Goal: Task Accomplishment & Management: Manage account settings

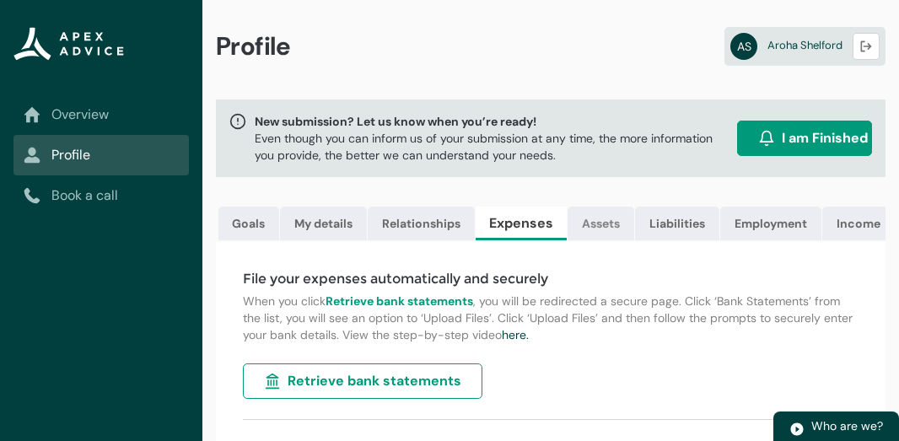
scroll to position [66, 0]
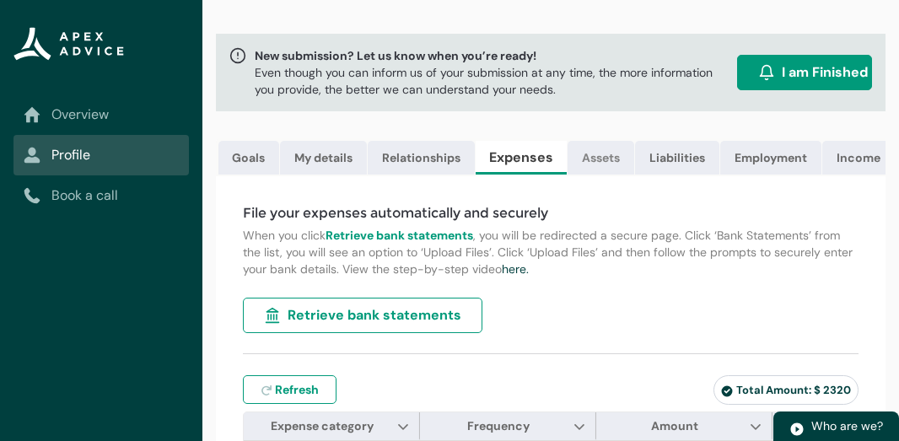
click at [603, 158] on link "Assets" at bounding box center [601, 158] width 67 height 34
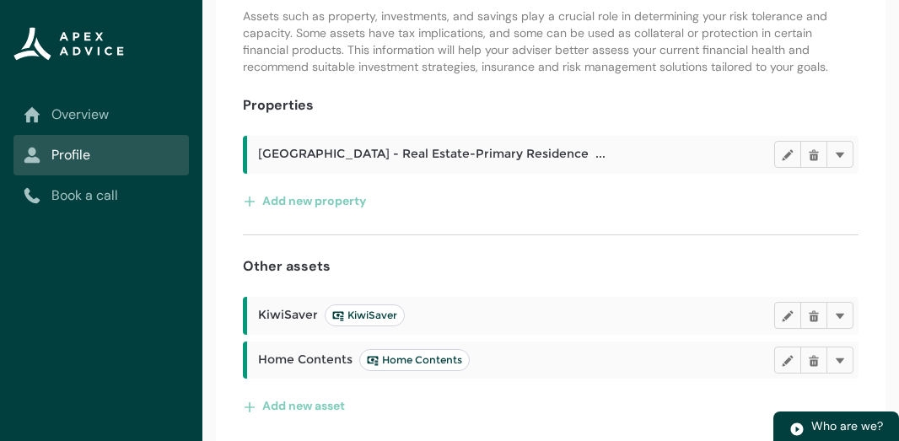
scroll to position [279, 0]
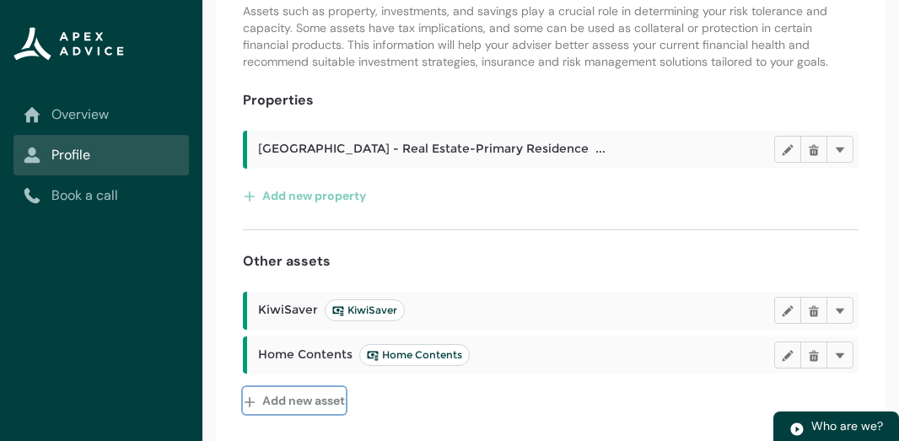
click at [300, 401] on button "Add new asset" at bounding box center [294, 400] width 103 height 27
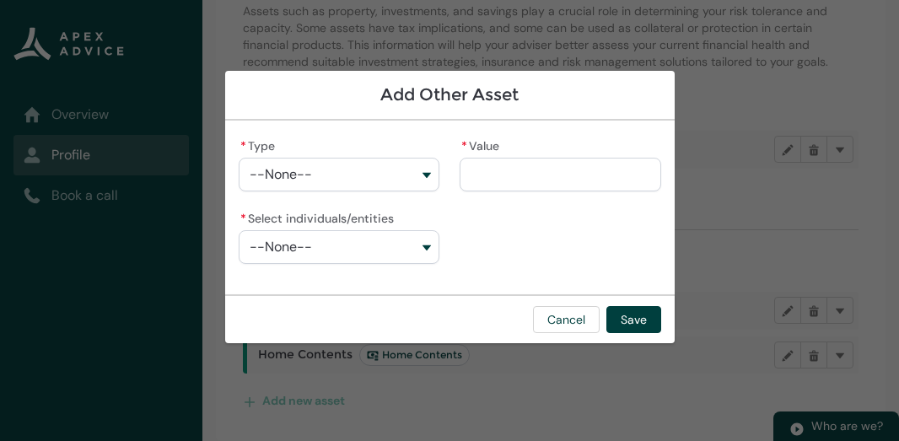
click at [429, 176] on button "--None--" at bounding box center [340, 175] width 202 height 34
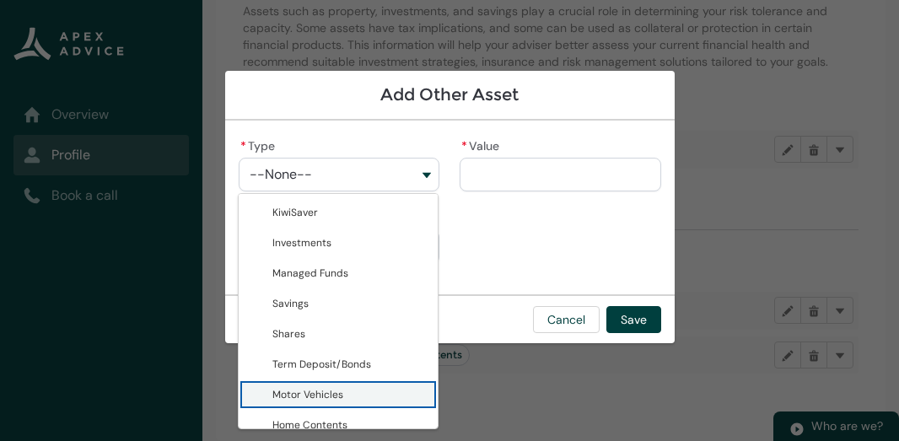
click at [379, 386] on span "Motor Vehicles" at bounding box center [351, 394] width 156 height 17
type lightning-combobox "Motor Vehicles"
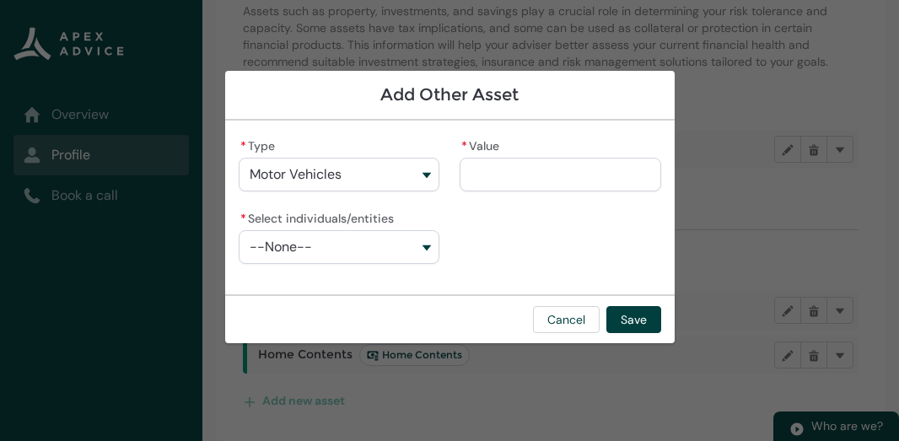
click at [494, 177] on input "* Value" at bounding box center [561, 175] width 202 height 34
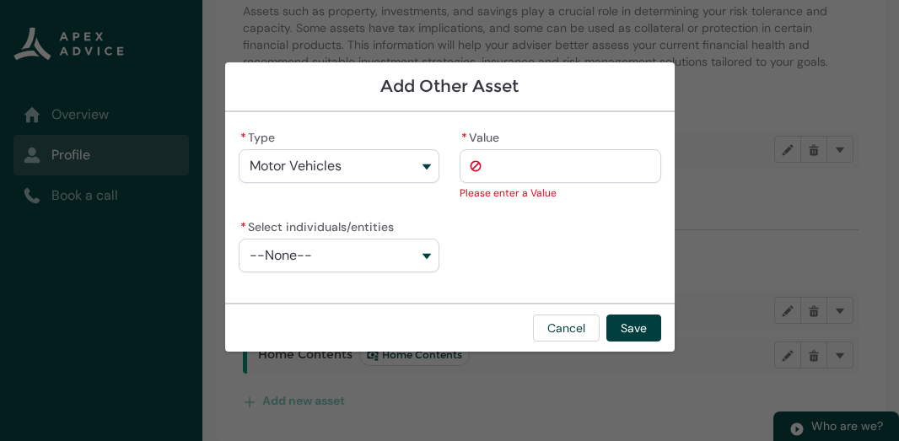
click at [515, 176] on input "* Value" at bounding box center [561, 166] width 202 height 34
click at [515, 171] on input "* Value" at bounding box center [561, 166] width 202 height 34
type lightning-primitive-input-simple "2"
type input "*"
type lightning-primitive-input-simple "24"
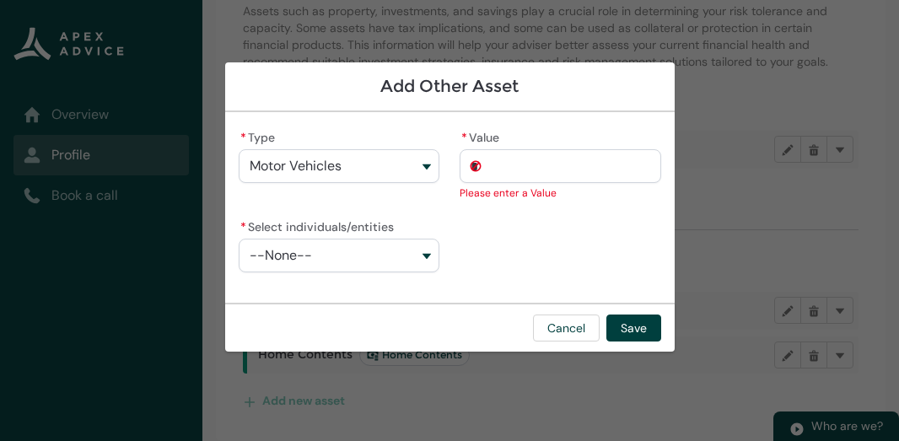
type input "**"
type lightning-primitive-input-simple "2"
type input "*"
click at [364, 250] on button "--None--" at bounding box center [340, 256] width 202 height 34
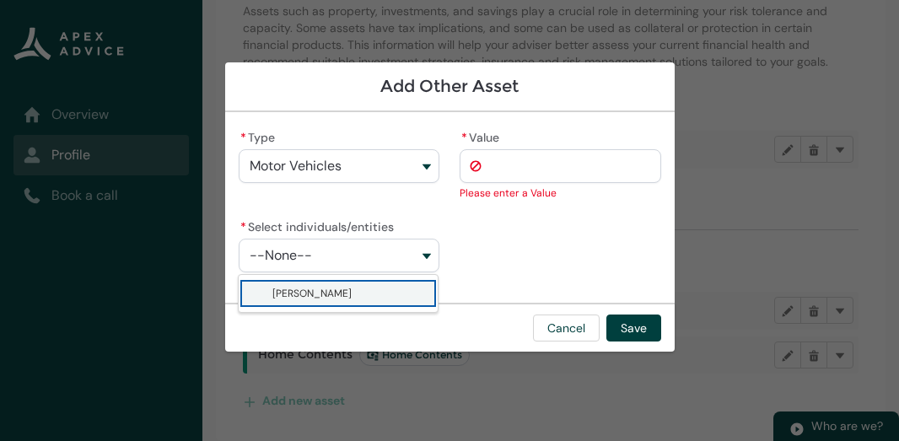
click at [379, 158] on button "Motor Vehicles" at bounding box center [340, 166] width 202 height 34
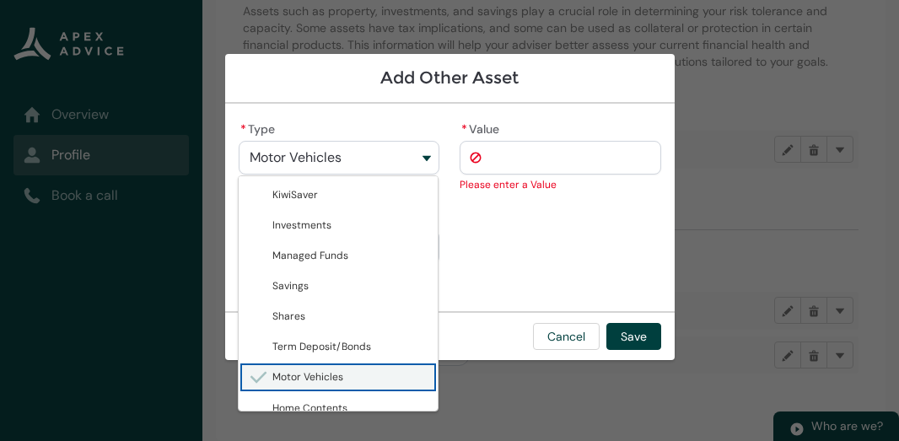
click at [509, 145] on input "* Value" at bounding box center [561, 158] width 202 height 34
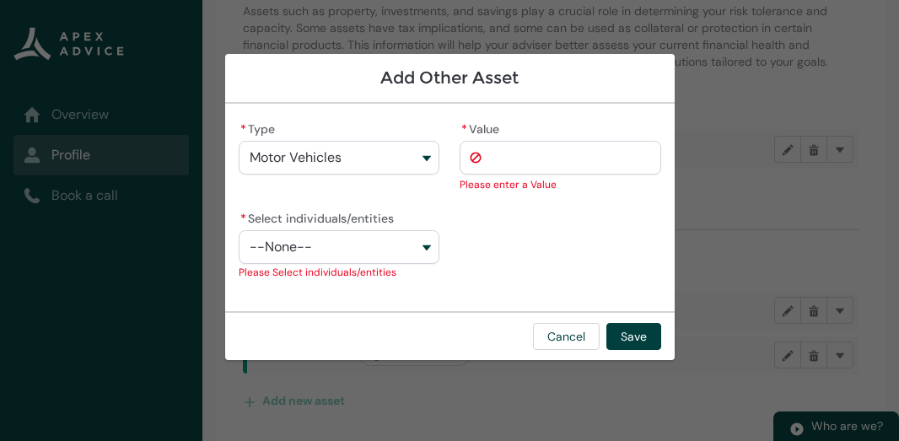
type lightning-primitive-input-simple "2"
type input "*"
type lightning-primitive-input-simple "24"
type input "***"
type lightning-primitive-input-simple "240"
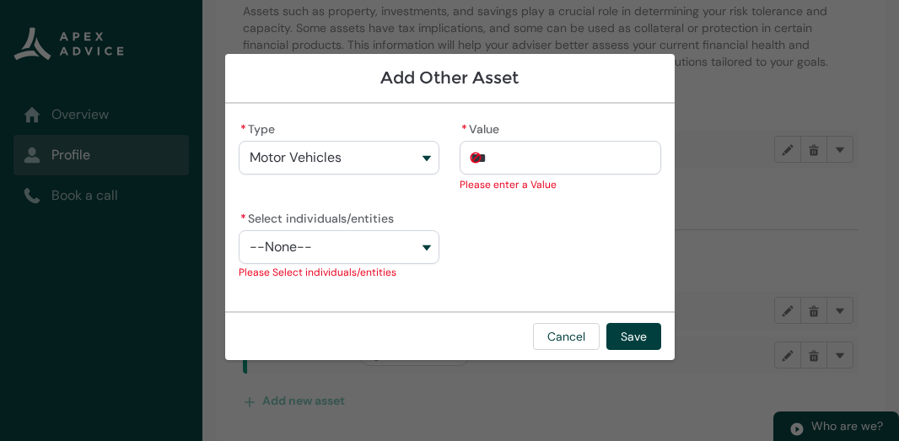
type input "****"
type lightning-primitive-input-simple "2400"
type input "*****"
type lightning-primitive-input-simple "24000"
type input "**********"
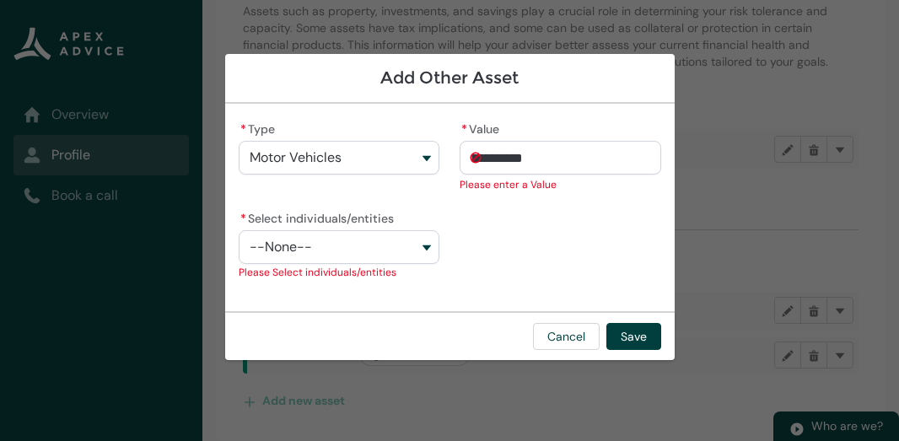
click at [424, 246] on button "--None--" at bounding box center [340, 247] width 202 height 34
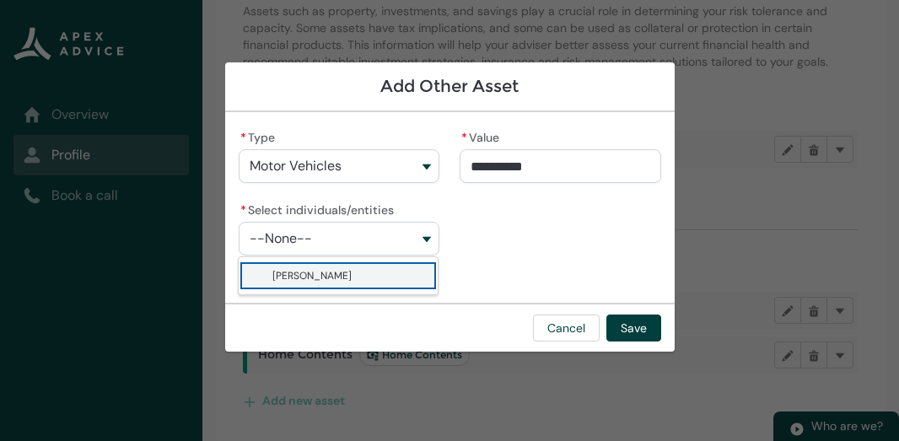
click at [393, 268] on span "[PERSON_NAME]" at bounding box center [351, 275] width 156 height 17
type lightning-combobox "001Q900000bamTpIAI"
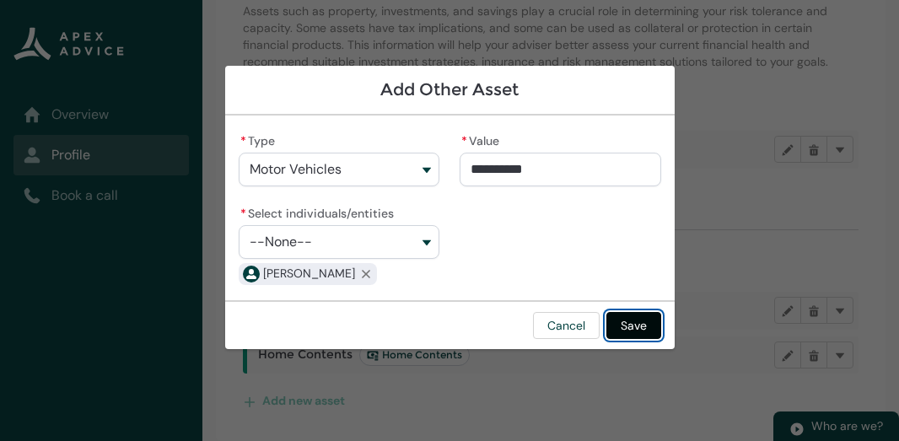
click at [634, 332] on button "Save" at bounding box center [634, 325] width 55 height 27
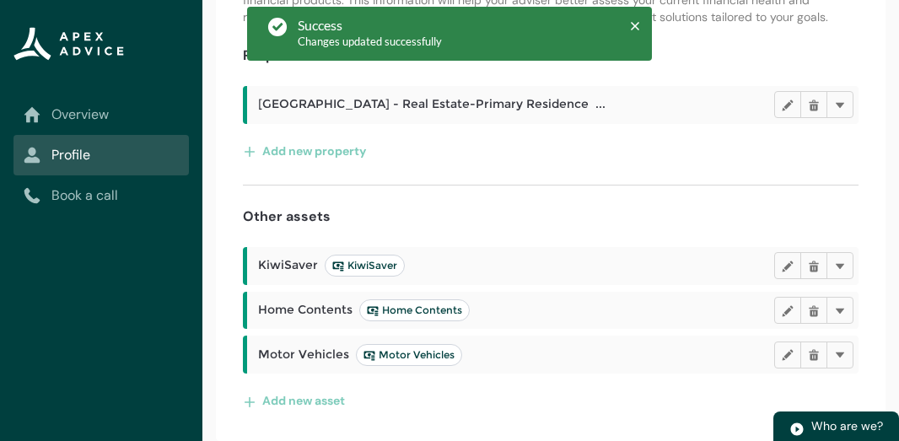
scroll to position [324, 0]
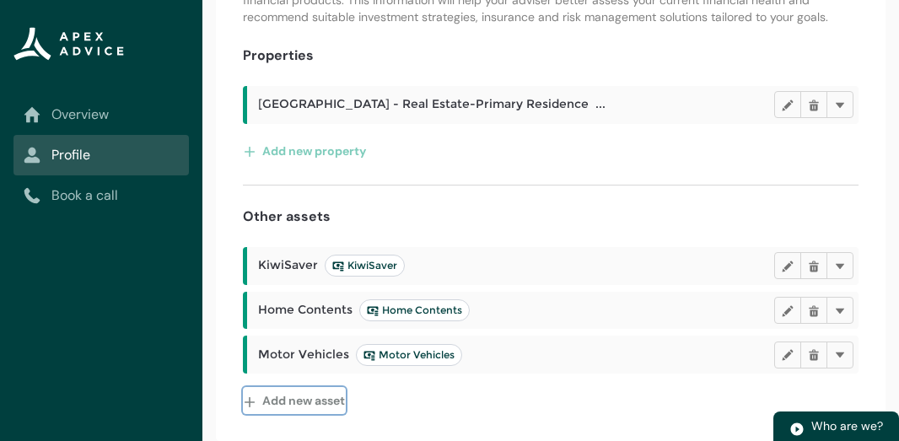
click at [294, 402] on button "Add new asset" at bounding box center [294, 400] width 103 height 27
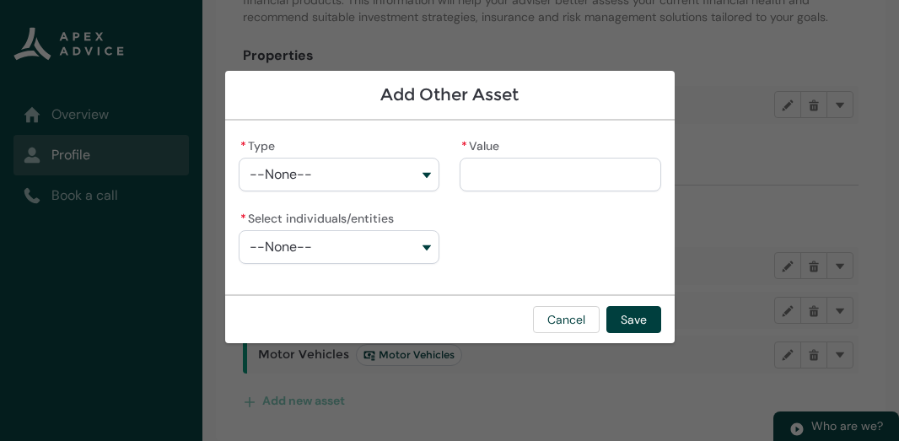
click at [424, 172] on button "--None--" at bounding box center [340, 175] width 202 height 34
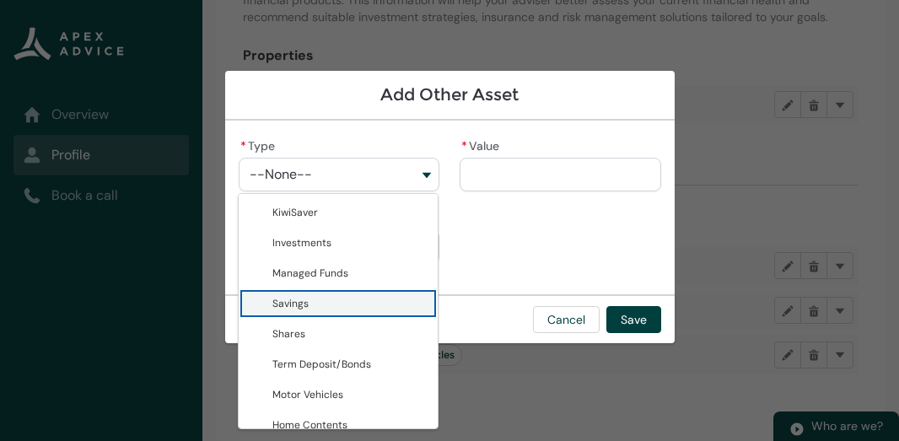
click at [327, 307] on span "Savings" at bounding box center [351, 303] width 156 height 17
type lightning-combobox "Savings"
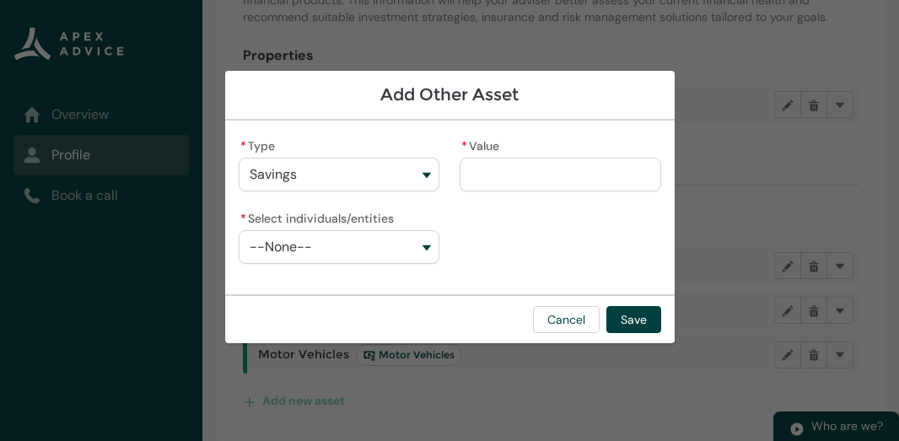
click at [564, 173] on input "* Value" at bounding box center [561, 175] width 202 height 34
type lightning-primitive-input-simple "6"
type input "**"
type lightning-primitive-input-simple "60"
type input "***"
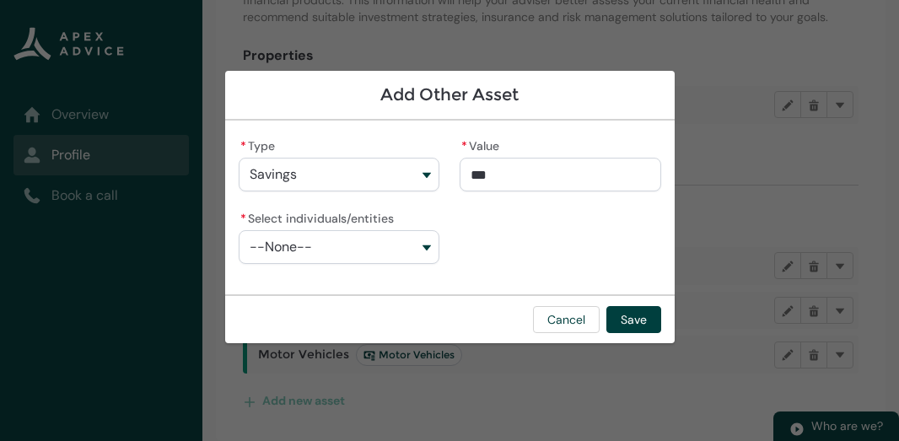
type lightning-primitive-input-simple "606"
type input "****"
type lightning-primitive-input-simple "6063"
type input "*********"
click at [429, 249] on button "--None--" at bounding box center [340, 247] width 202 height 34
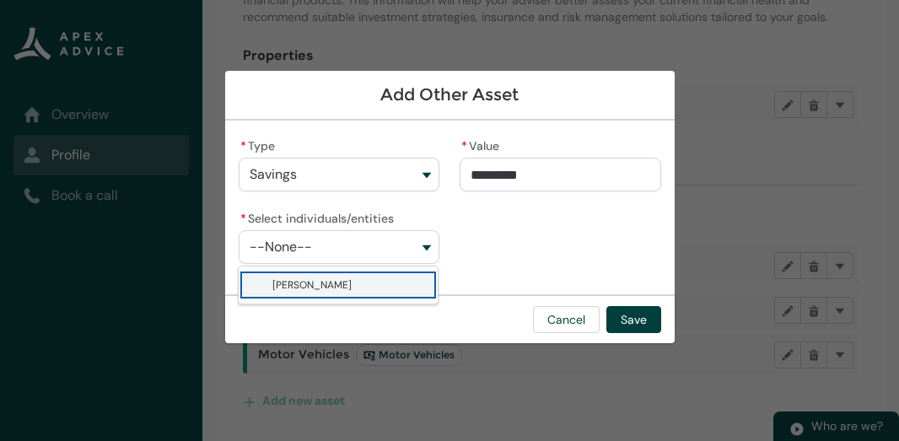
click at [387, 285] on span "[PERSON_NAME]" at bounding box center [351, 285] width 156 height 17
type lightning-combobox "001Q900000bamTpIAI"
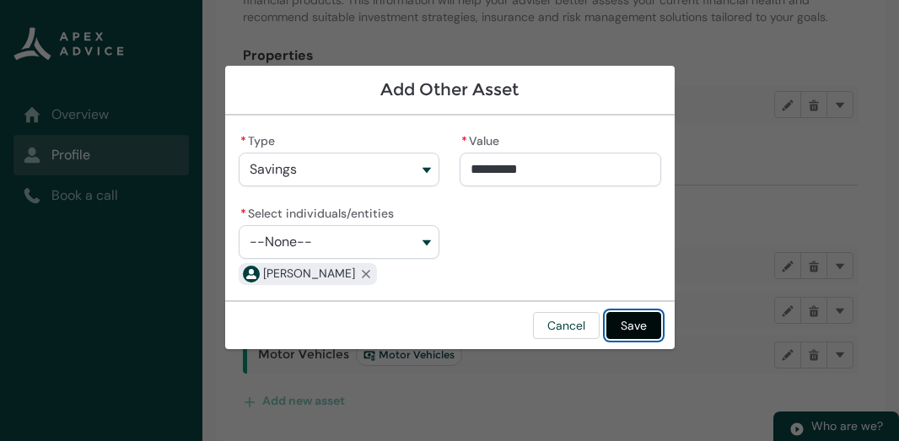
click at [630, 325] on button "Save" at bounding box center [634, 325] width 55 height 27
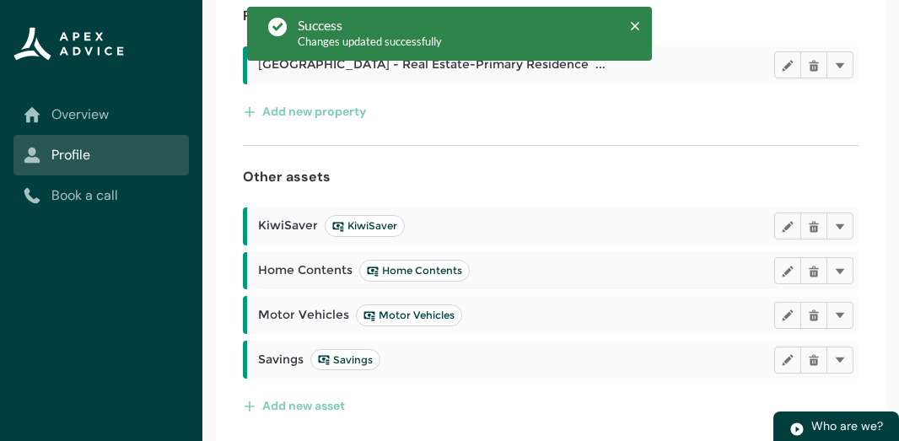
scroll to position [369, 0]
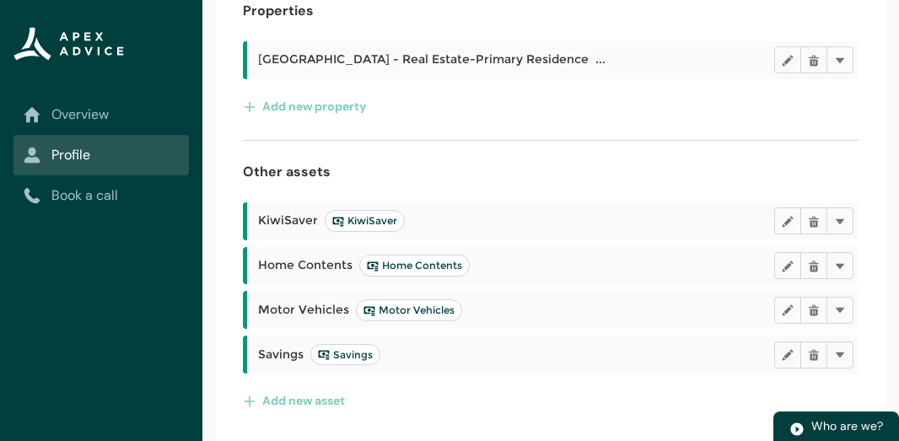
click at [359, 222] on span "KiwiSaver" at bounding box center [364, 221] width 65 height 14
click at [268, 222] on span "KiwiSaver KiwiSaver" at bounding box center [331, 221] width 147 height 22
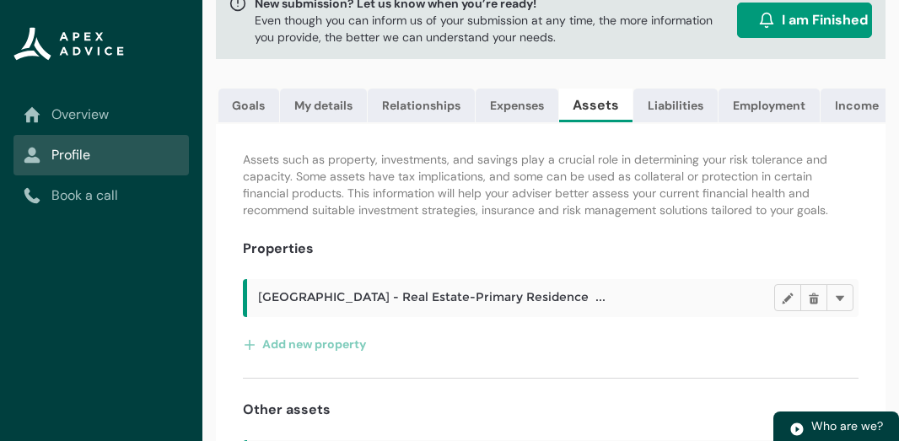
scroll to position [0, 0]
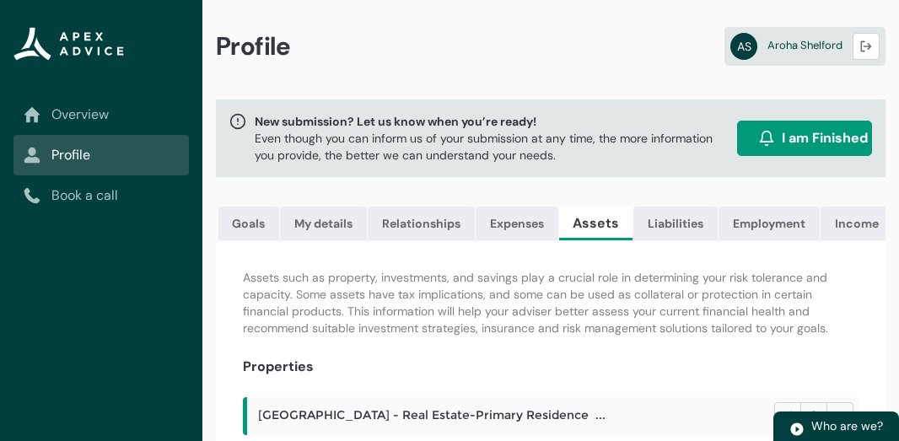
click at [802, 134] on span "I am Finished" at bounding box center [825, 138] width 86 height 20
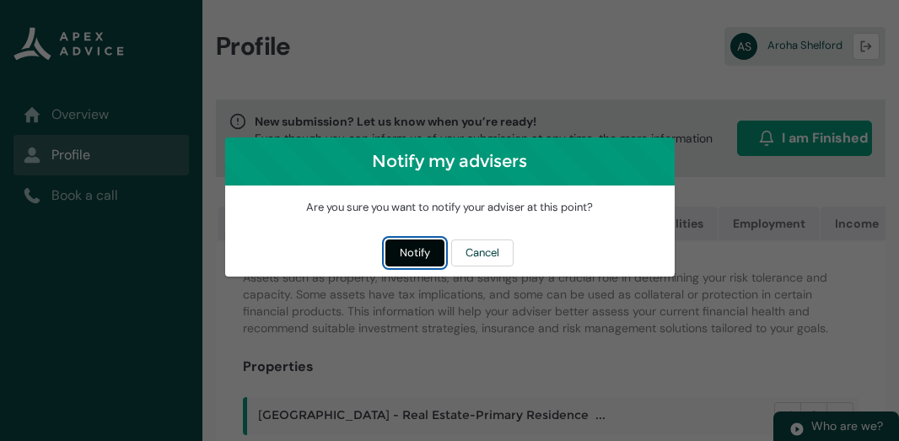
click at [406, 256] on button "Notify" at bounding box center [415, 253] width 59 height 27
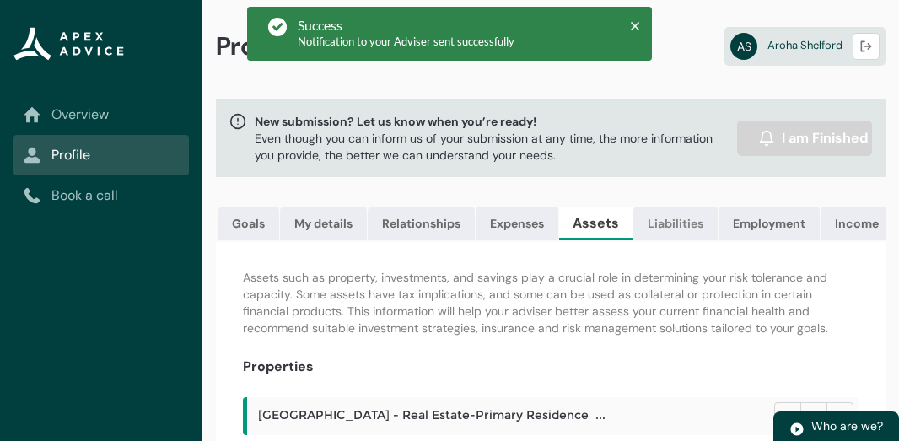
click at [670, 220] on link "Liabilities" at bounding box center [676, 224] width 84 height 34
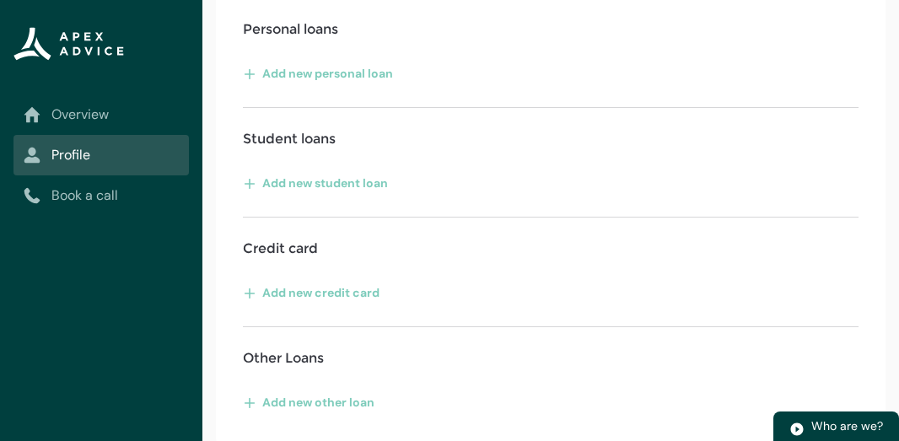
scroll to position [623, 0]
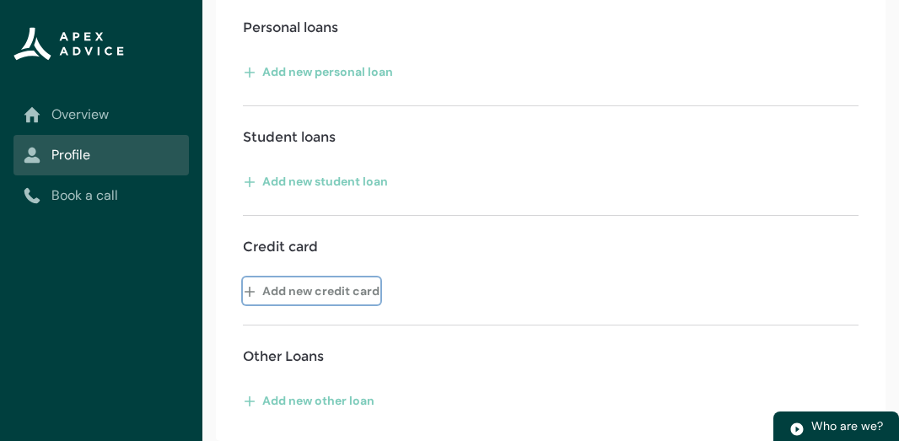
click at [273, 289] on button "Add new credit card" at bounding box center [312, 291] width 138 height 27
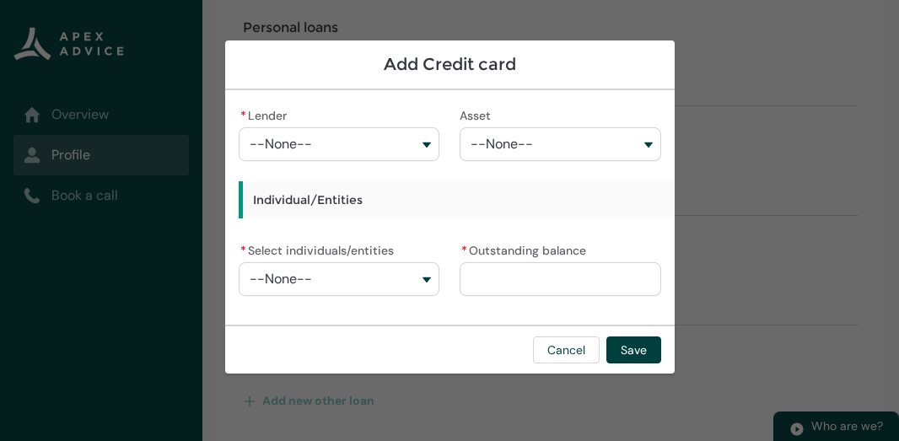
click at [420, 148] on button "--None--" at bounding box center [340, 144] width 202 height 34
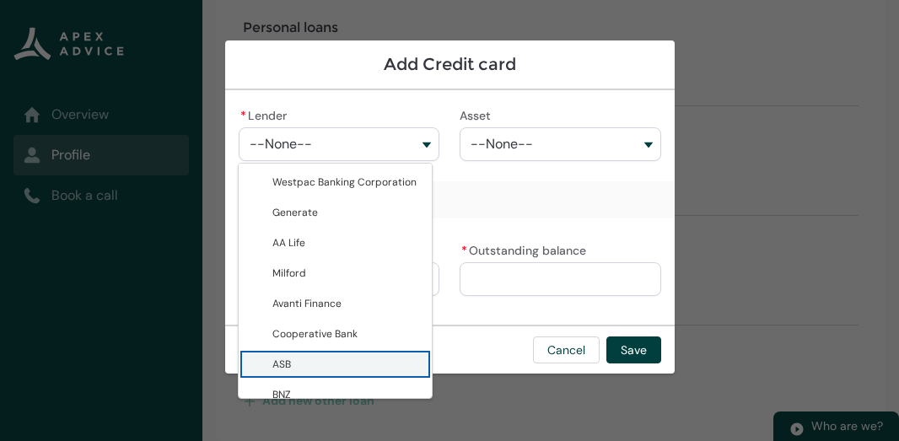
click at [313, 373] on span "ASB" at bounding box center [347, 364] width 149 height 17
type lightning-combobox "0017F0000107f3IQAQ"
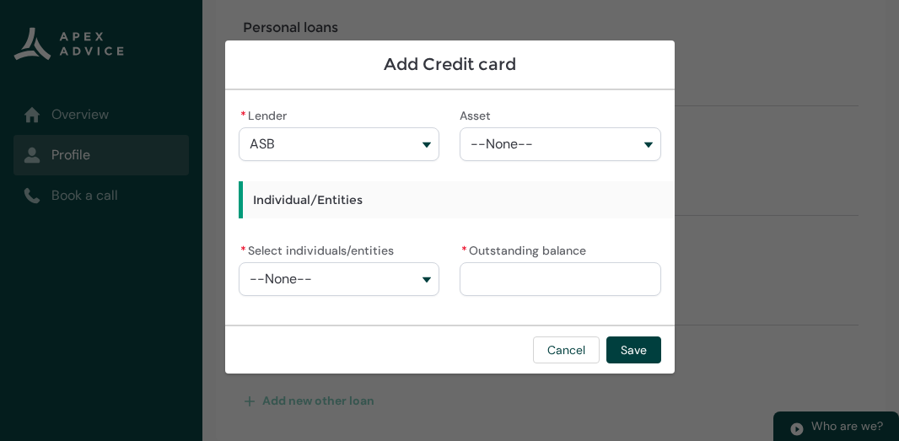
click at [639, 146] on button "--None--" at bounding box center [561, 144] width 202 height 34
click at [398, 232] on div "* Lender ASB Westpac Banking Corporation Generate AA Life Milford Avanti Financ…" at bounding box center [450, 245] width 423 height 282
click at [412, 277] on button "--None--" at bounding box center [340, 279] width 202 height 34
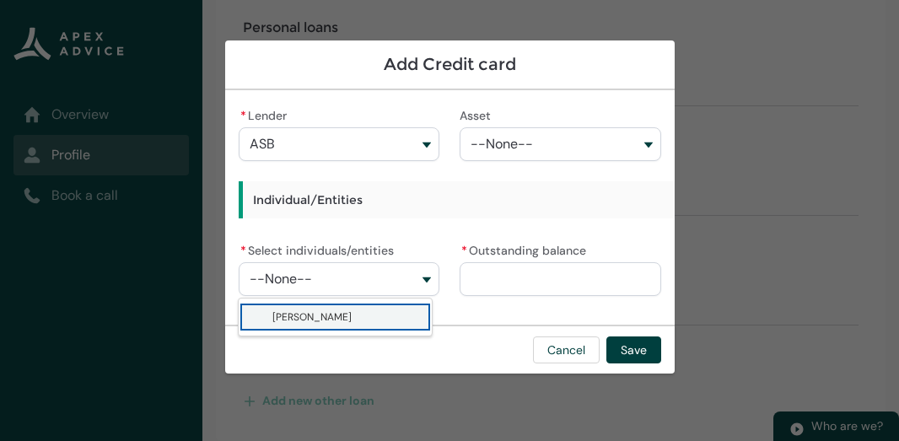
click at [385, 316] on span "[PERSON_NAME]" at bounding box center [347, 317] width 149 height 17
type lightning-combobox "001Q900000bamTpIAI"
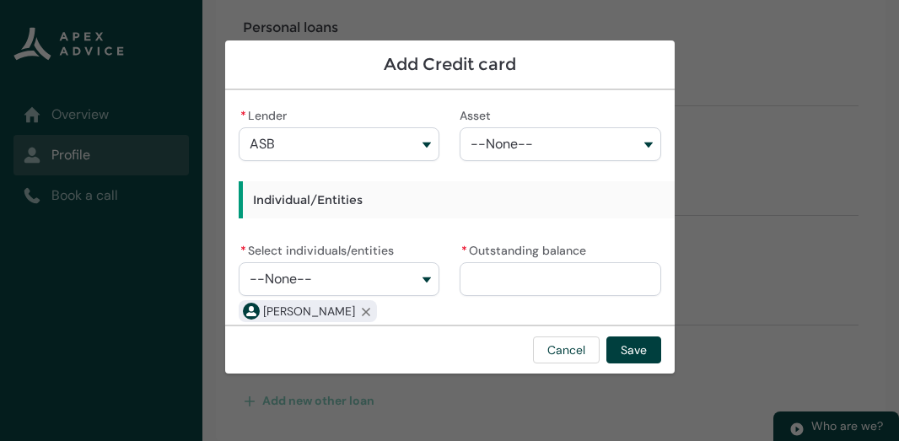
click at [495, 274] on input "* Outstanding balance" at bounding box center [561, 279] width 202 height 34
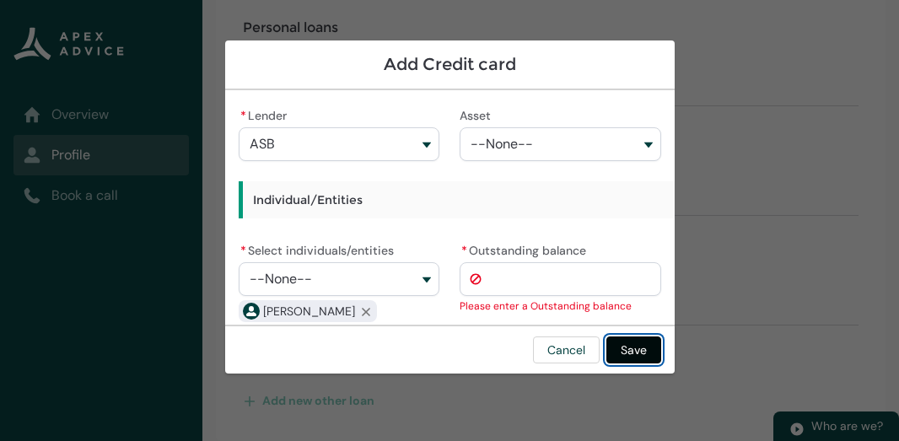
click at [631, 351] on button "Save" at bounding box center [634, 350] width 55 height 27
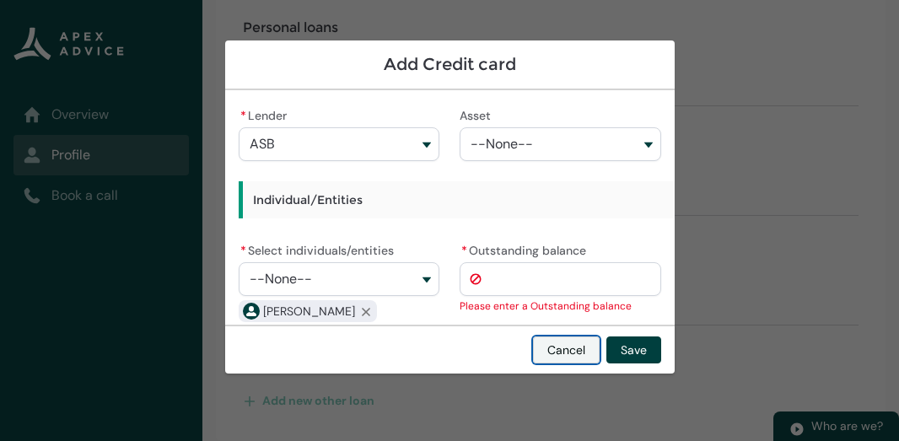
click at [578, 354] on button "Cancel" at bounding box center [566, 350] width 67 height 27
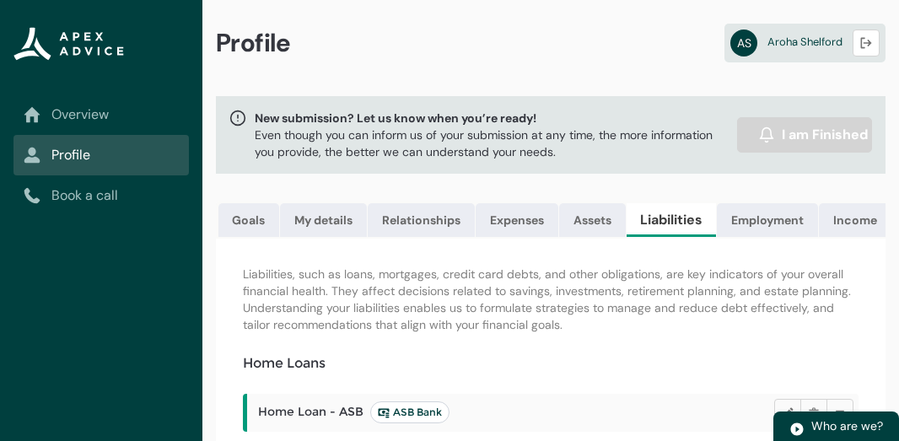
scroll to position [2, 0]
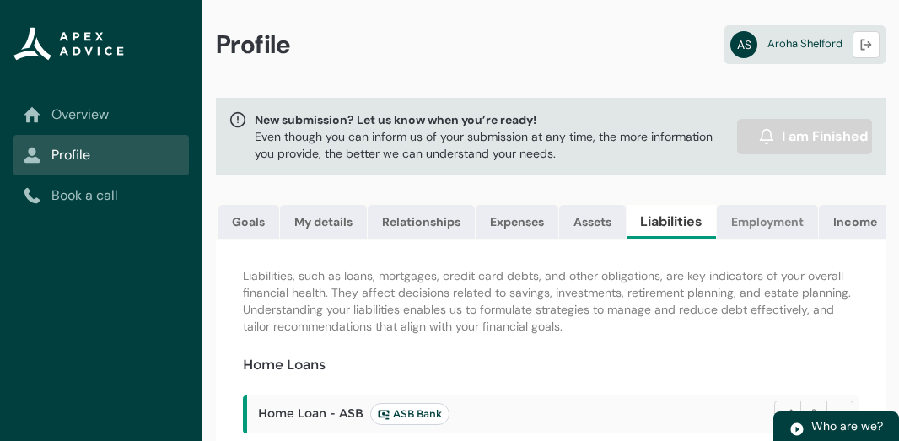
click at [764, 224] on link "Employment" at bounding box center [767, 222] width 101 height 34
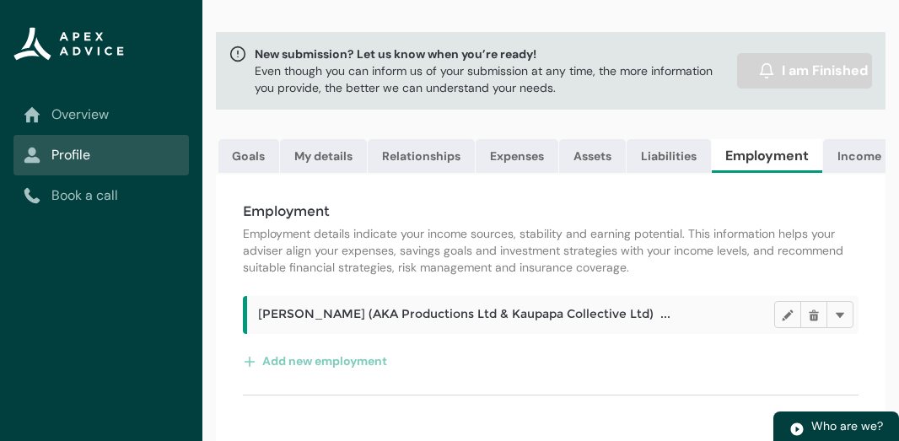
scroll to position [83, 0]
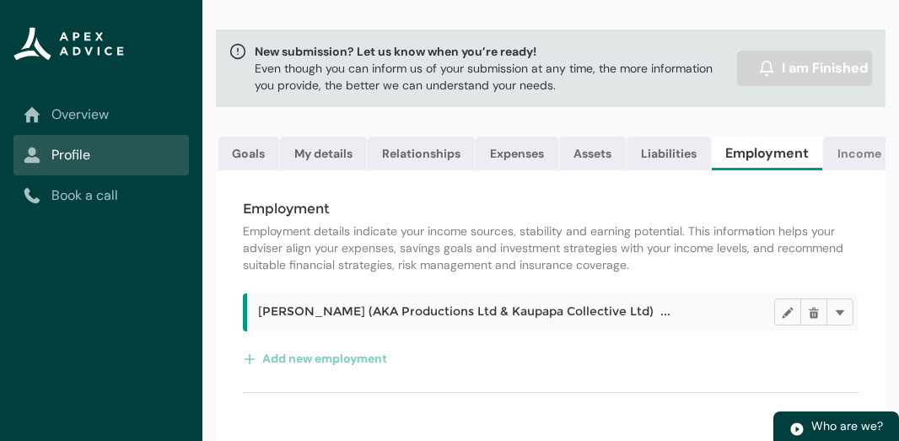
click at [856, 139] on link "Income" at bounding box center [860, 154] width 73 height 34
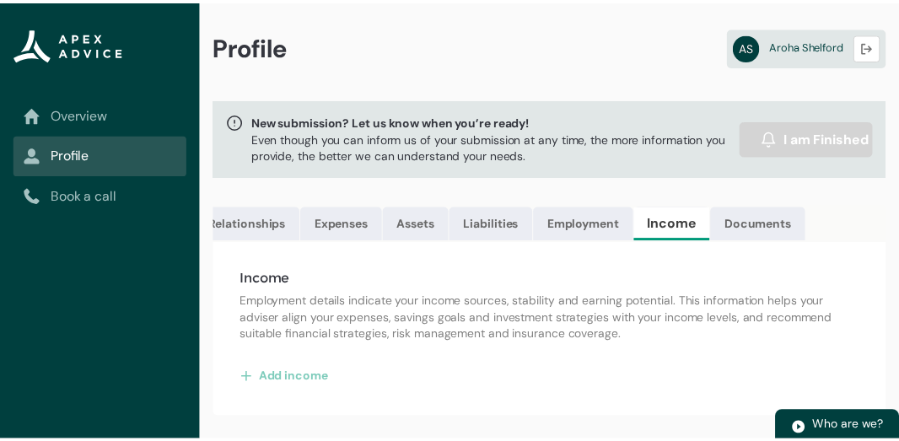
scroll to position [0, 175]
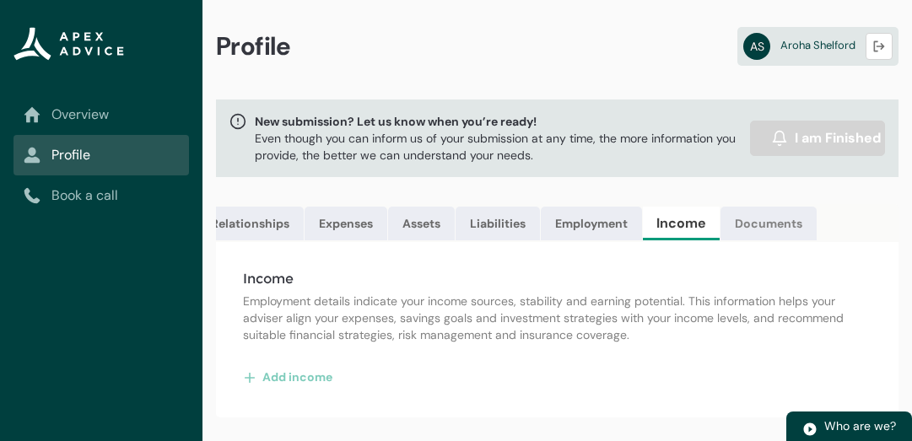
click at [785, 229] on link "Documents" at bounding box center [769, 224] width 96 height 34
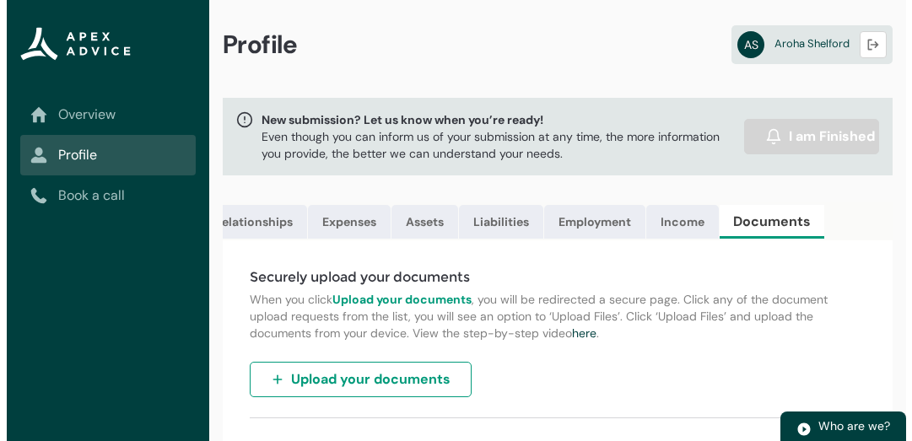
scroll to position [0, 0]
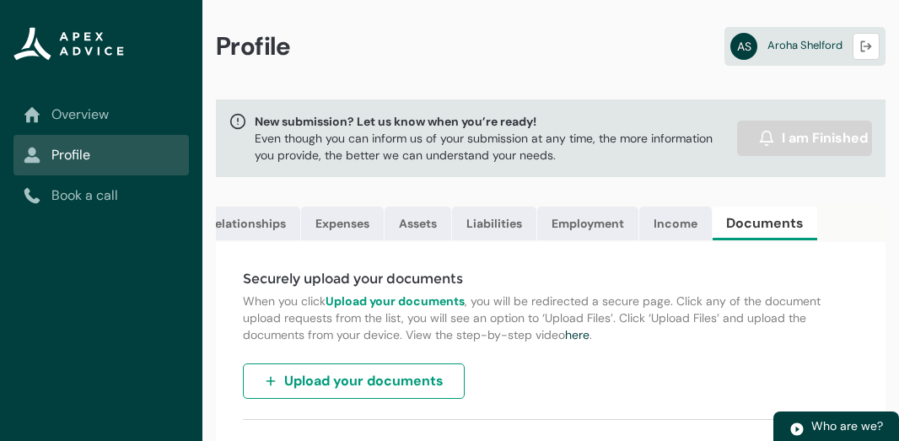
click at [622, 41] on div "Profile AS [PERSON_NAME]" at bounding box center [551, 50] width 697 height 100
click at [812, 45] on span "[PERSON_NAME]" at bounding box center [805, 45] width 75 height 14
